Goal: Task Accomplishment & Management: Manage account settings

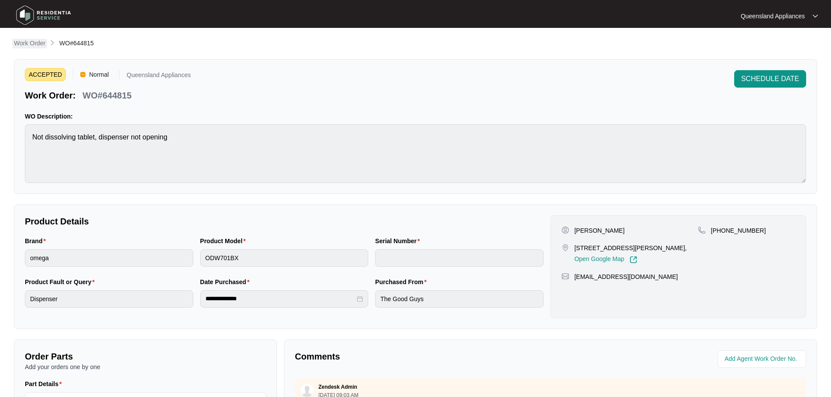
click at [35, 44] on p "Work Order" at bounding box center [29, 43] width 31 height 9
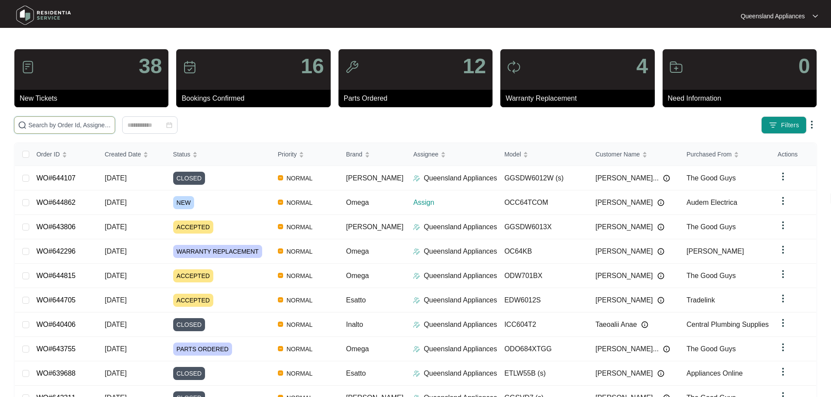
click at [111, 124] on input "text" at bounding box center [69, 125] width 83 height 10
paste input "643806"
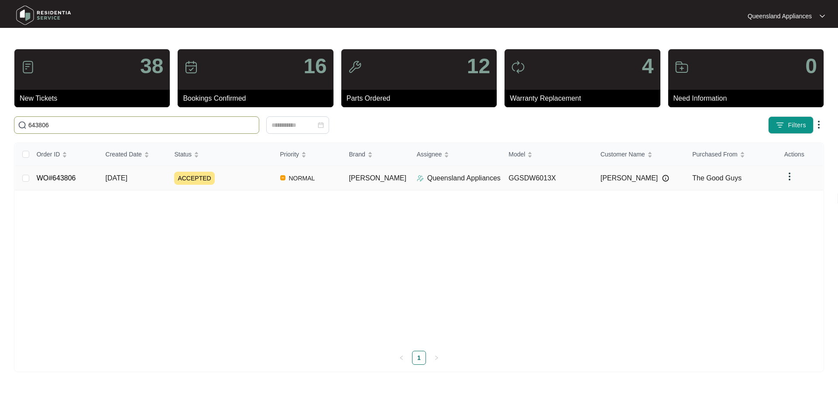
type input "643806"
click at [64, 180] on link "WO#643806" at bounding box center [56, 177] width 39 height 7
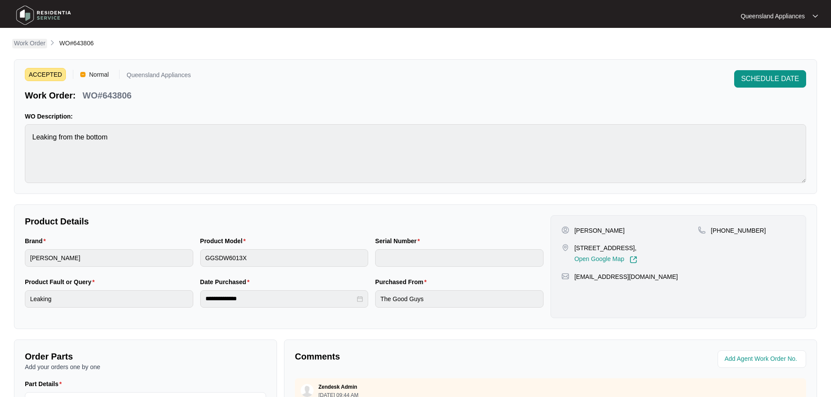
click at [27, 42] on p "Work Order" at bounding box center [29, 43] width 31 height 9
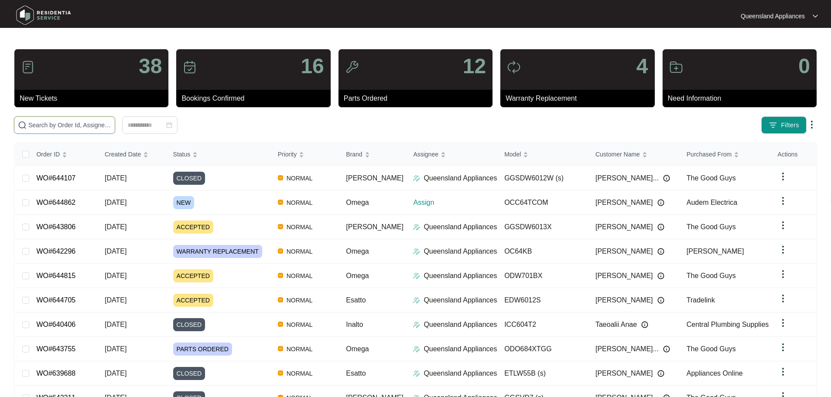
click at [111, 128] on input "text" at bounding box center [69, 125] width 83 height 10
paste input "644862"
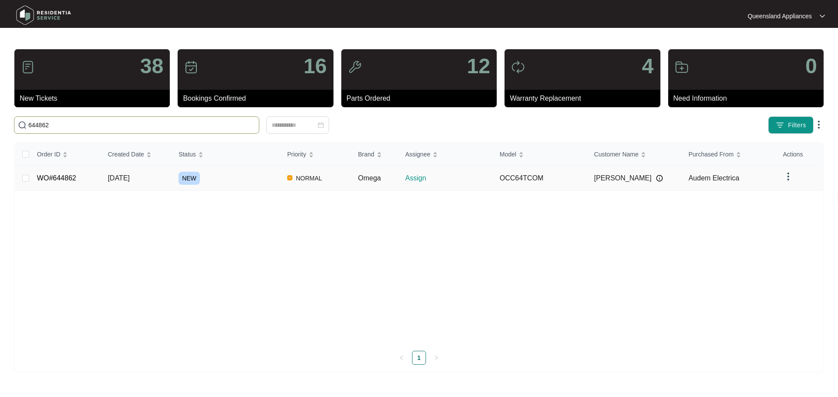
type input "644862"
click at [65, 179] on link "WO#644862" at bounding box center [56, 177] width 39 height 7
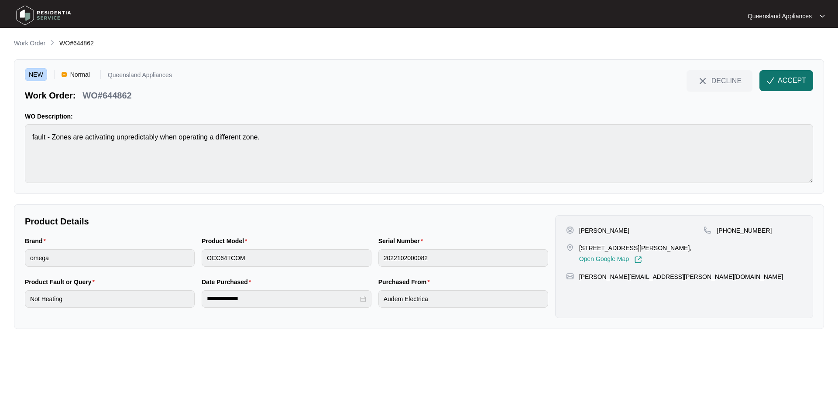
click at [811, 77] on button "ACCEPT" at bounding box center [786, 80] width 54 height 21
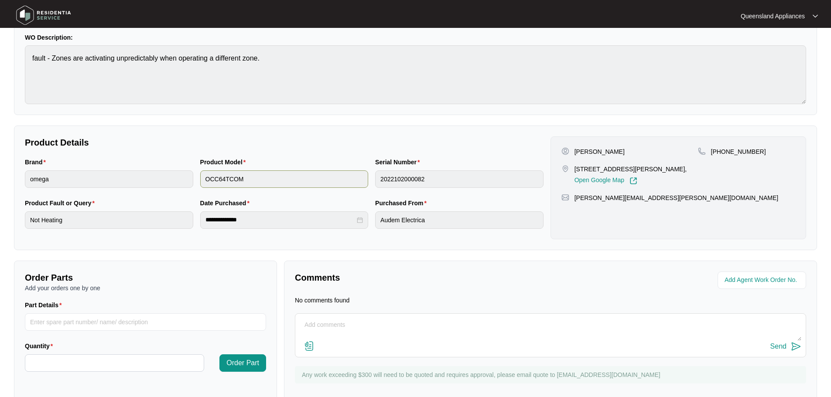
scroll to position [99, 0]
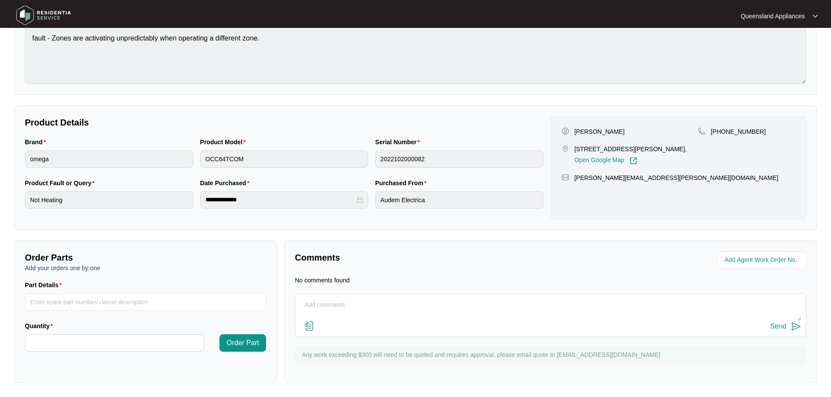
drag, startPoint x: 301, startPoint y: 356, endPoint x: 670, endPoint y: 397, distance: 371.8
click at [668, 362] on div "Any work exceeding $300 will need to be quoted and requires approval, please em…" at bounding box center [550, 354] width 511 height 17
